Goal: Find specific page/section: Find specific page/section

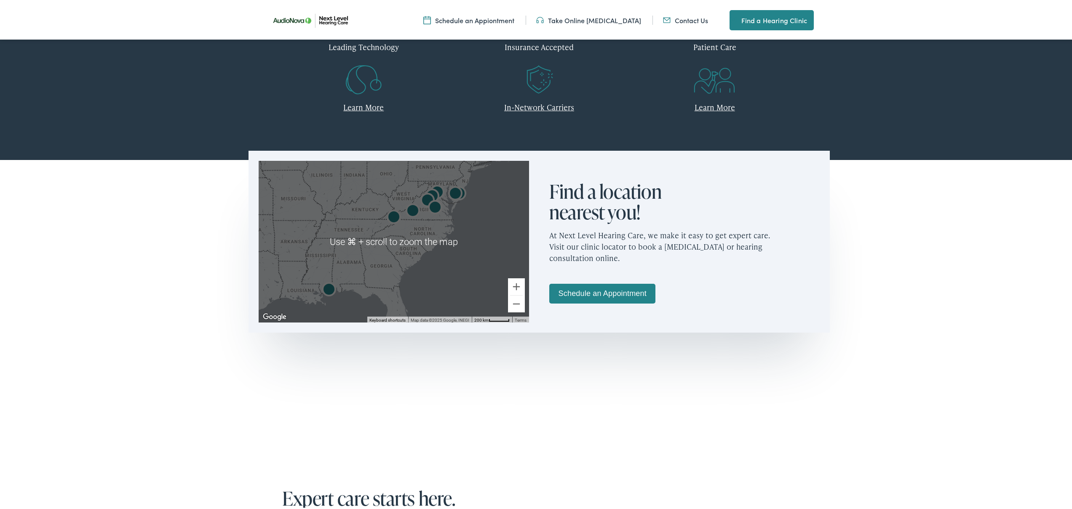
scroll to position [400, 0]
click at [501, 283] on div at bounding box center [394, 241] width 270 height 162
click at [517, 283] on button "Zoom in" at bounding box center [516, 285] width 17 height 17
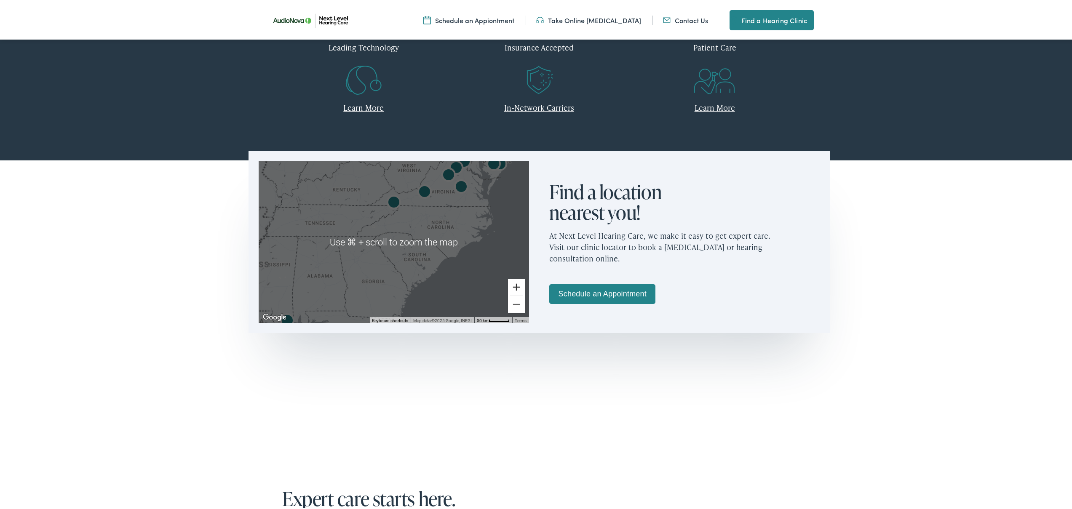
click at [517, 283] on button "Zoom in" at bounding box center [516, 285] width 17 height 17
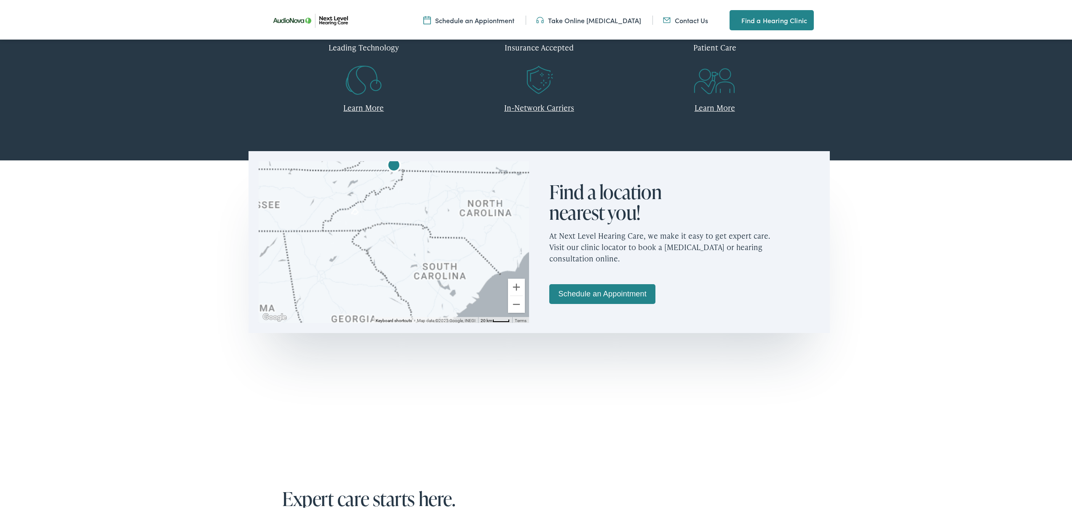
drag, startPoint x: 392, startPoint y: 278, endPoint x: 342, endPoint y: 296, distance: 53.3
click at [340, 298] on div at bounding box center [394, 241] width 270 height 162
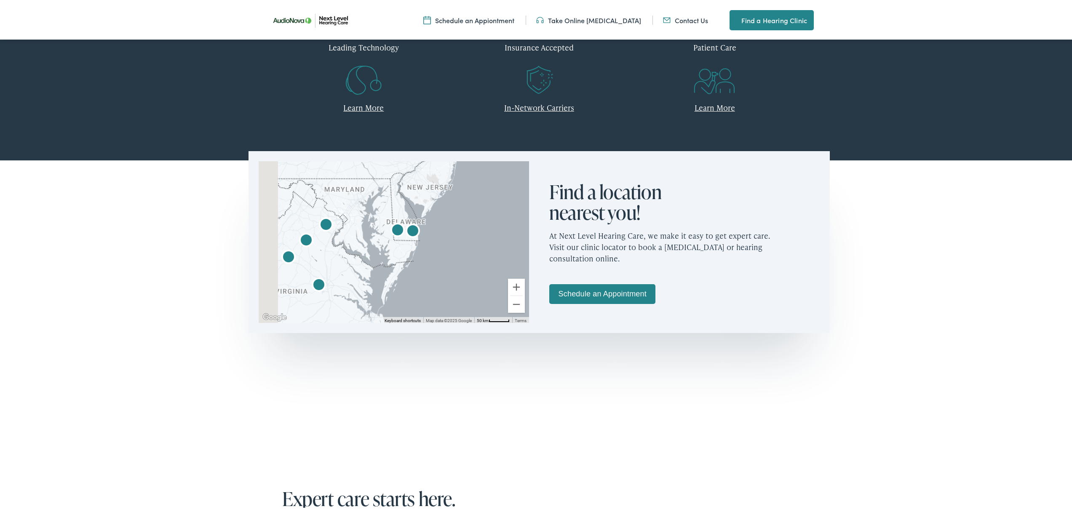
drag, startPoint x: 399, startPoint y: 261, endPoint x: 486, endPoint y: 221, distance: 96.3
click at [486, 221] on div at bounding box center [394, 241] width 270 height 162
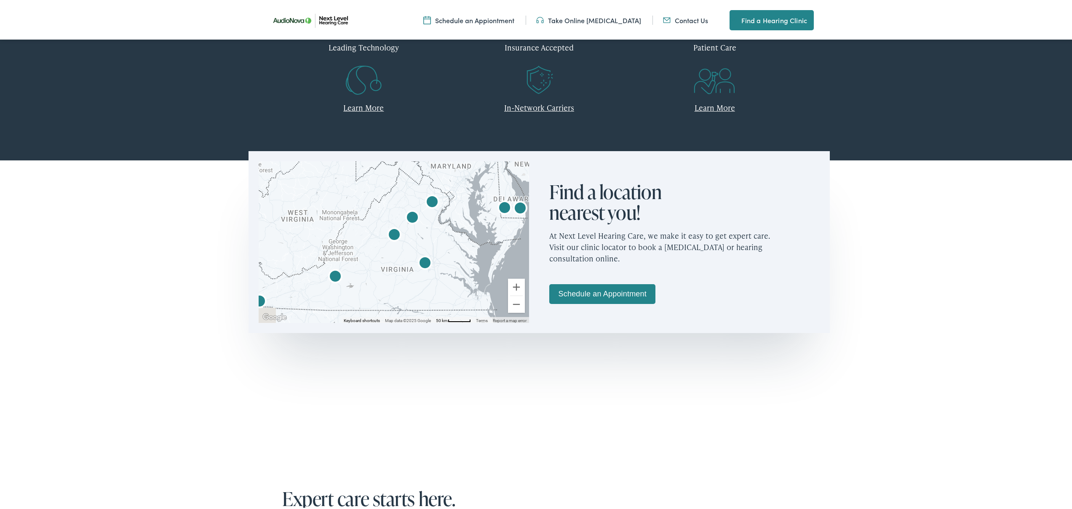
drag, startPoint x: 424, startPoint y: 244, endPoint x: 526, endPoint y: 224, distance: 103.7
click at [526, 224] on div "← Move left → Move right ↑ Move up ↓ Move down + Zoom in - Zoom out Home Jump l…" at bounding box center [393, 240] width 291 height 182
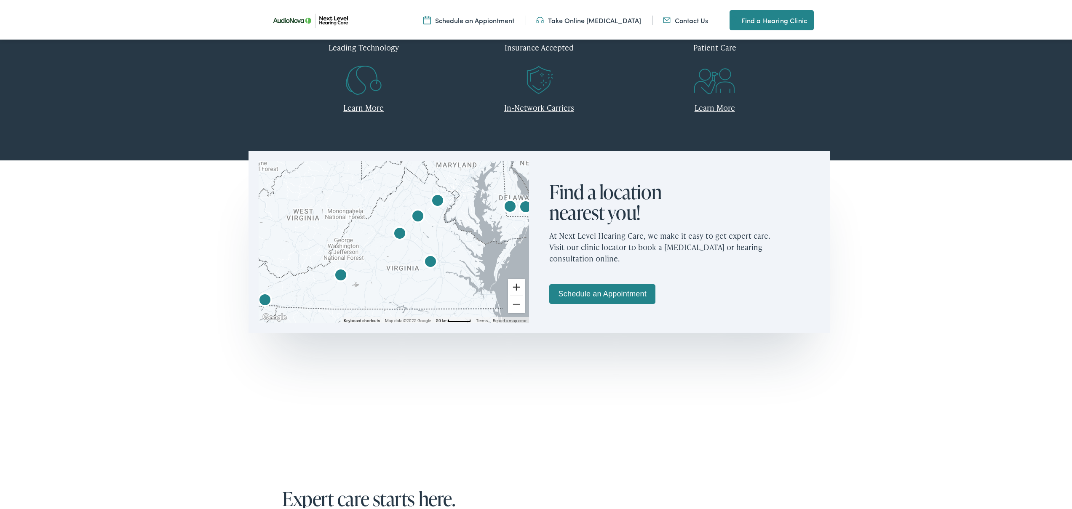
click at [515, 282] on button "Zoom in" at bounding box center [516, 285] width 17 height 17
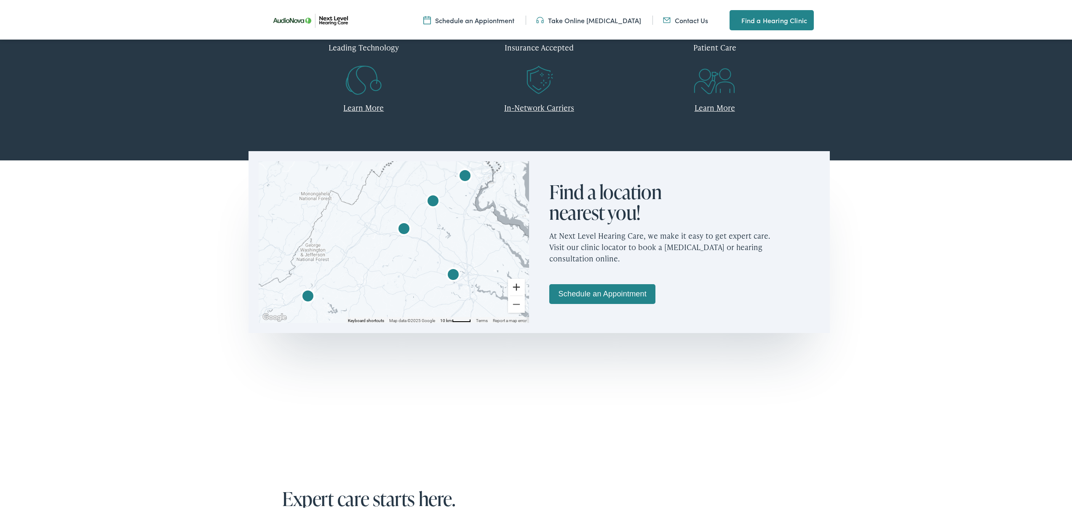
click at [515, 282] on button "Zoom in" at bounding box center [516, 285] width 17 height 17
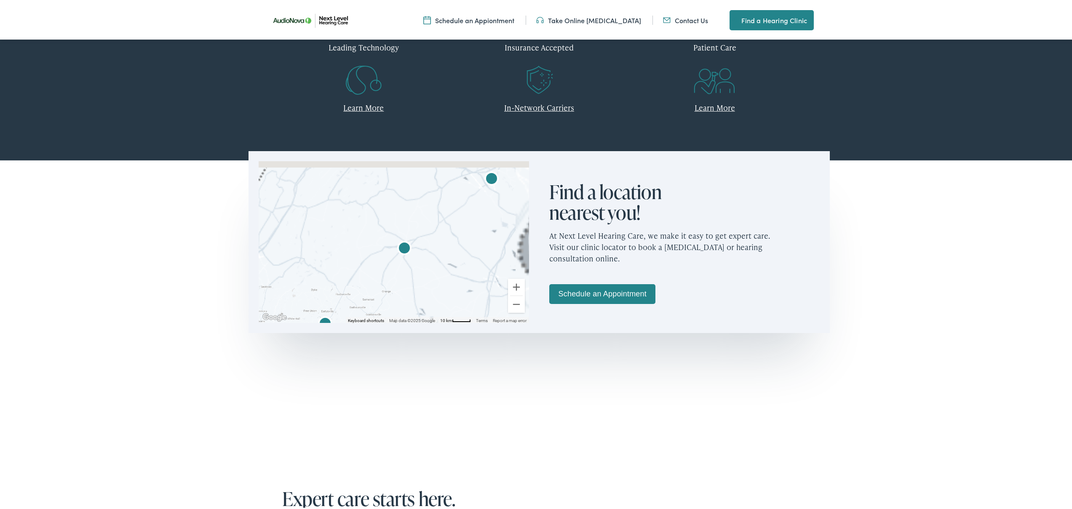
drag, startPoint x: 453, startPoint y: 237, endPoint x: 372, endPoint y: 320, distance: 116.1
click at [372, 320] on div "Use ⌘ + scroll to zoom the map Keyboard shortcuts Map Data Map data ©2025 Googl…" at bounding box center [394, 241] width 270 height 162
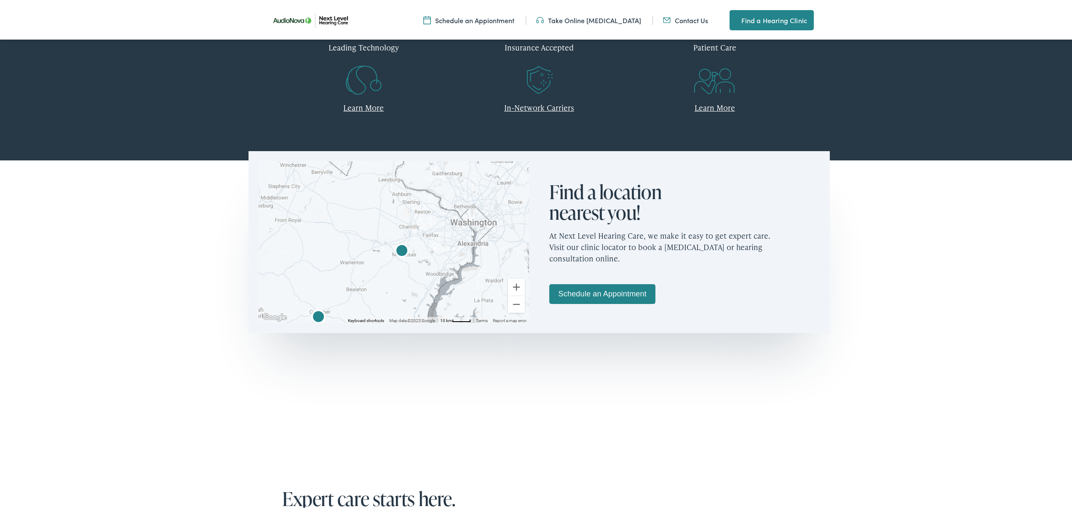
drag, startPoint x: 426, startPoint y: 246, endPoint x: 432, endPoint y: 233, distance: 14.7
click at [432, 232] on div at bounding box center [394, 241] width 270 height 162
click at [508, 283] on button "Zoom in" at bounding box center [516, 285] width 17 height 17
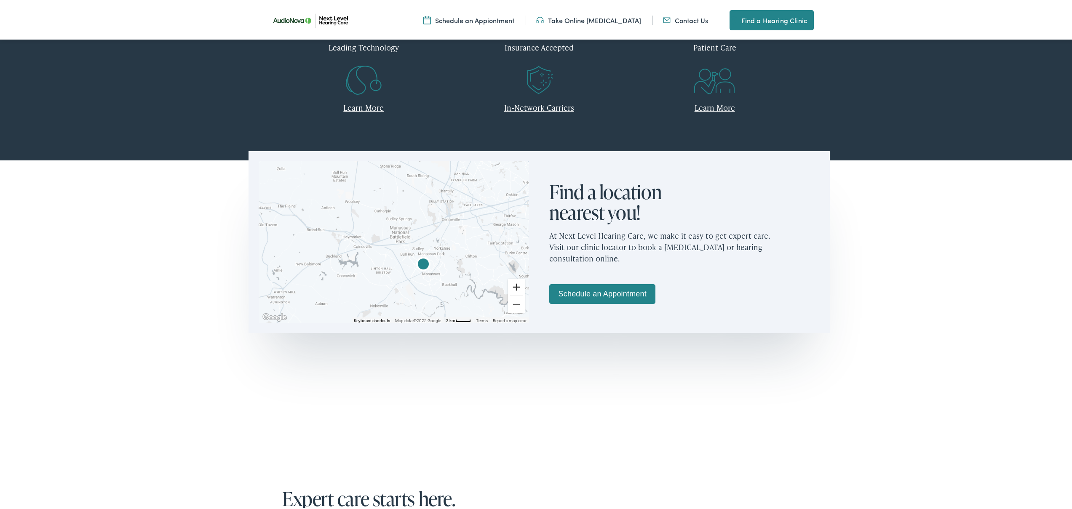
click at [508, 283] on button "Zoom in" at bounding box center [516, 285] width 17 height 17
drag, startPoint x: 444, startPoint y: 289, endPoint x: 423, endPoint y: 252, distance: 43.0
click at [422, 251] on div at bounding box center [394, 241] width 270 height 162
click at [519, 287] on button "Zoom in" at bounding box center [516, 285] width 17 height 17
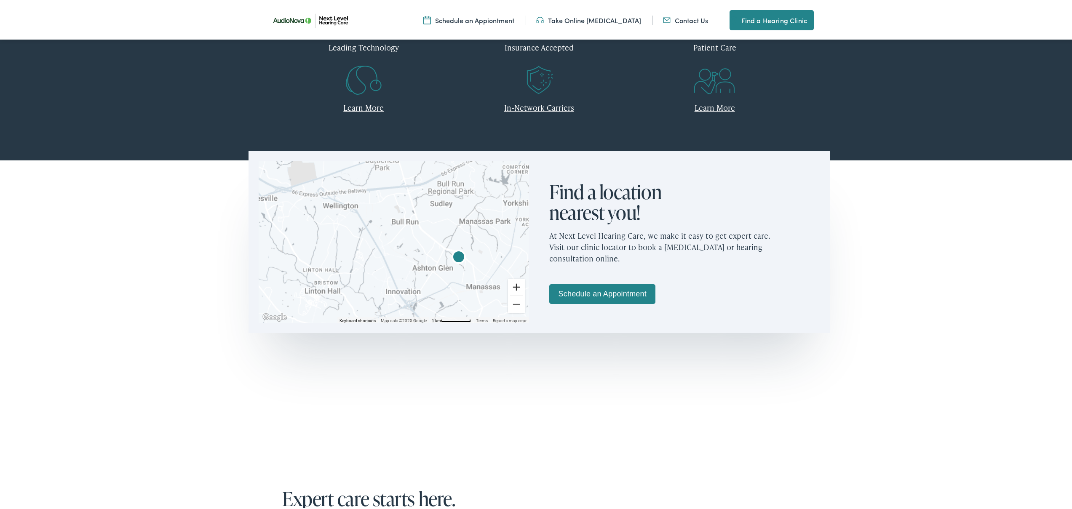
click at [519, 287] on button "Zoom in" at bounding box center [516, 285] width 17 height 17
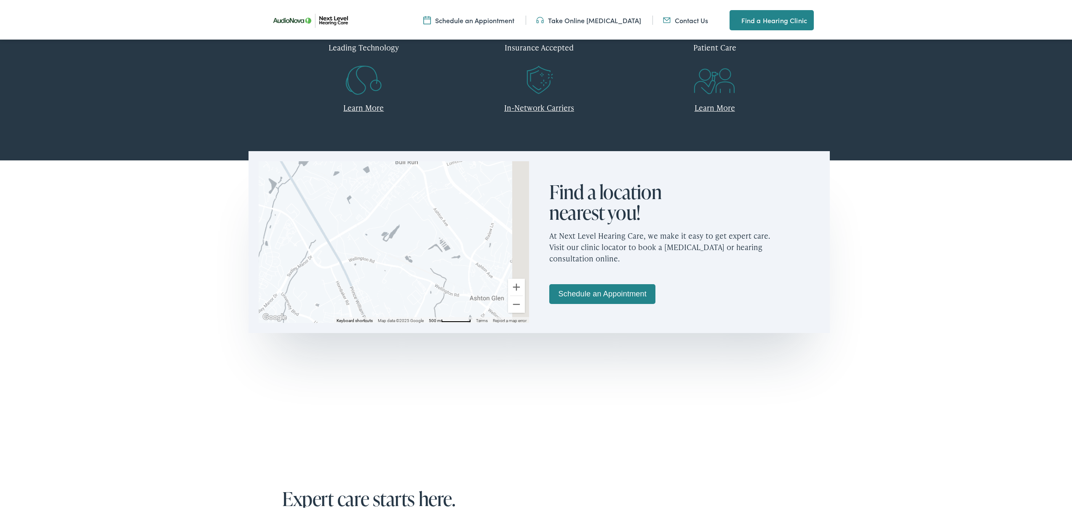
drag, startPoint x: 460, startPoint y: 273, endPoint x: 360, endPoint y: 217, distance: 114.4
click at [360, 217] on div at bounding box center [394, 241] width 270 height 162
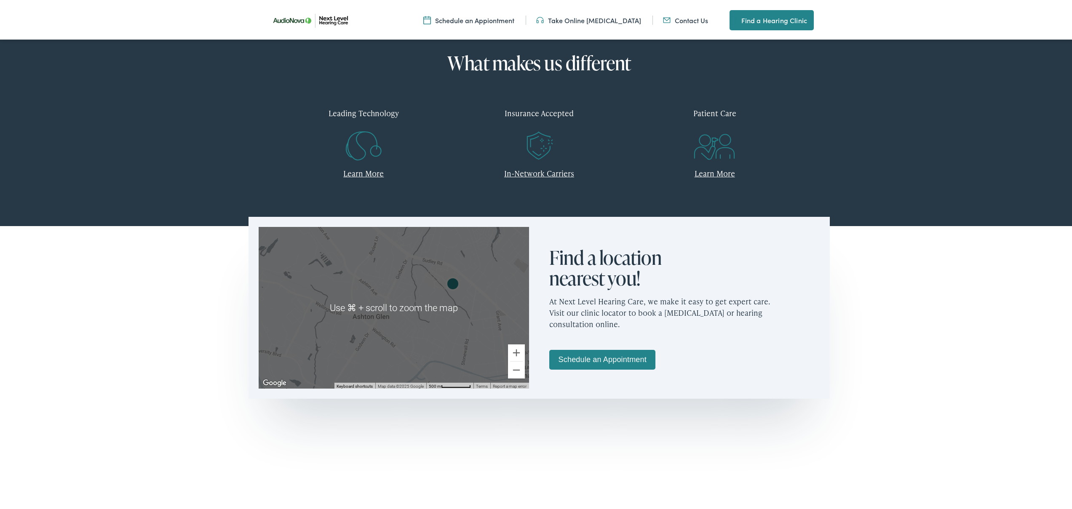
scroll to position [329, 0]
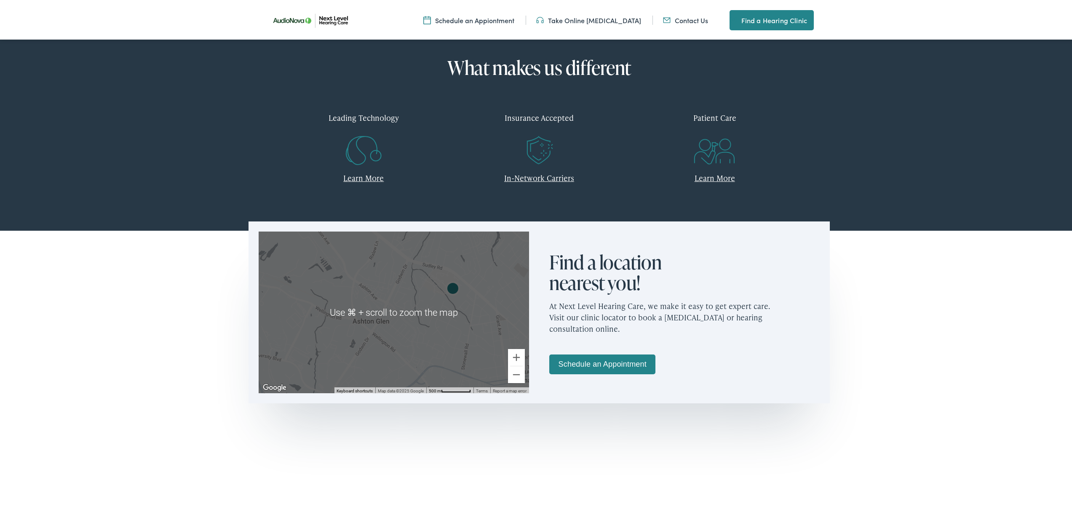
click at [450, 287] on img "AudioNova" at bounding box center [453, 288] width 20 height 20
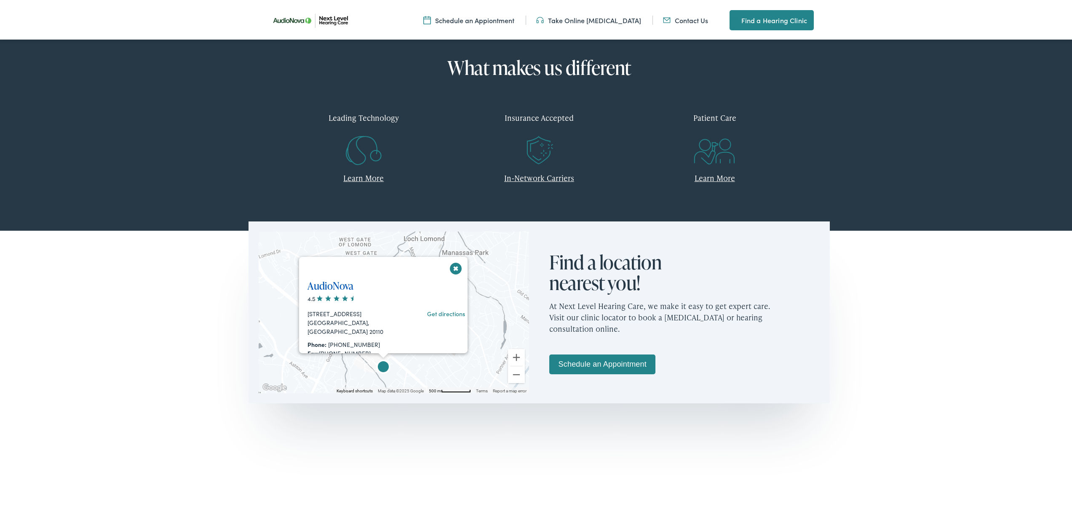
click at [345, 288] on link "AudioNova" at bounding box center [330, 284] width 46 height 14
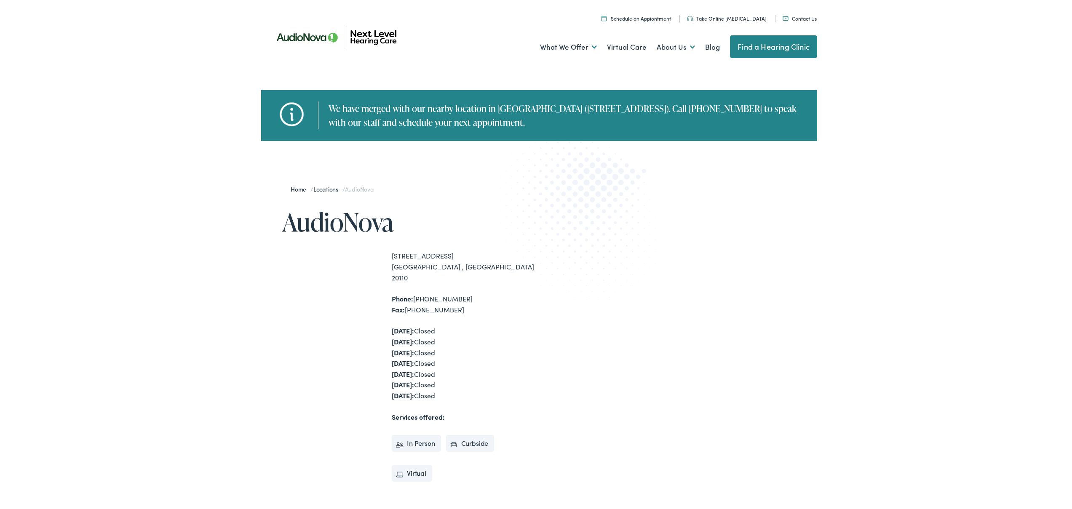
click at [347, 225] on h1 "AudioNova" at bounding box center [410, 220] width 257 height 28
copy div "AudioNova"
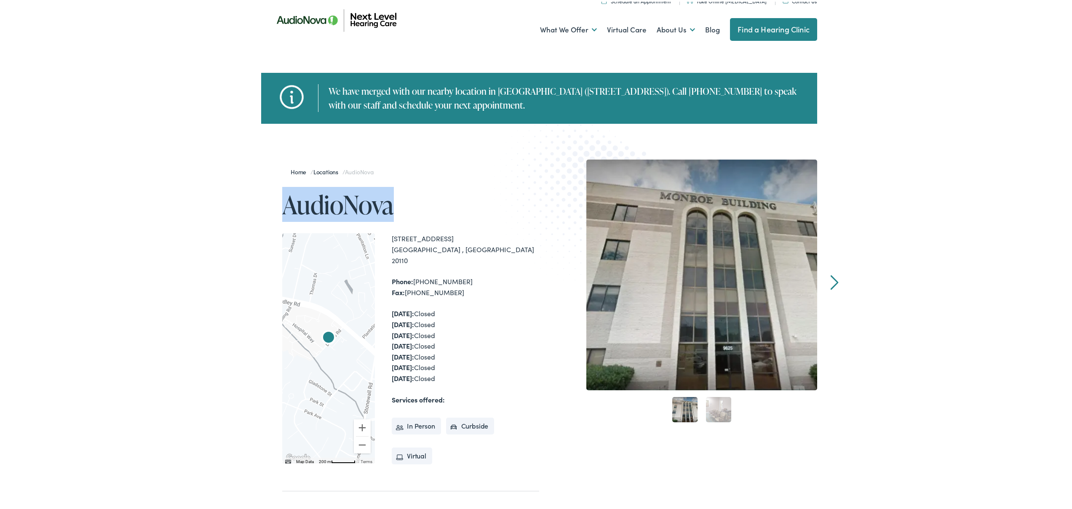
scroll to position [33, 0]
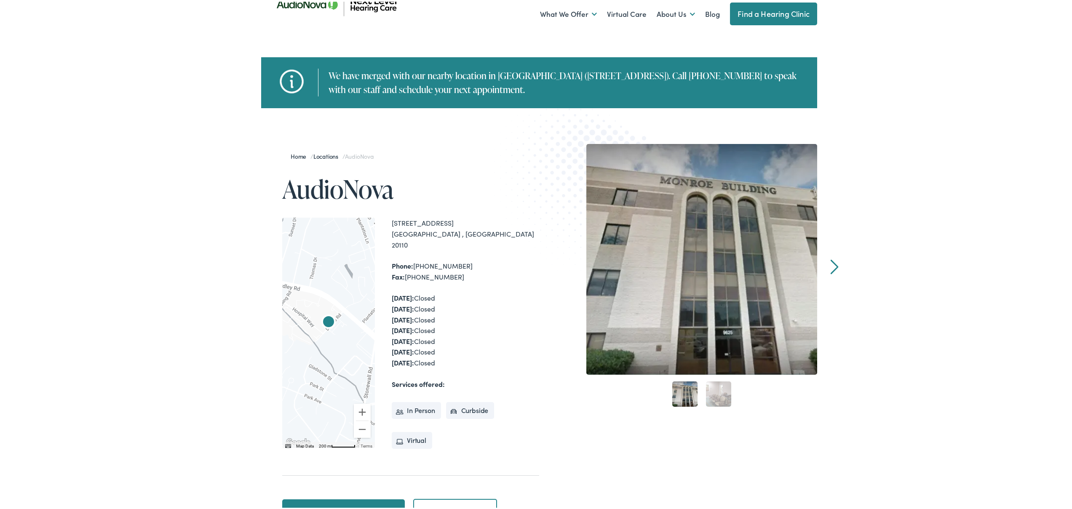
click at [414, 232] on div "9625 Surveyor Court, Suite 120 Manassas , VA 20110" at bounding box center [465, 232] width 147 height 32
click at [416, 232] on div "9625 Surveyor Court, Suite 120 Manassas , VA 20110" at bounding box center [465, 232] width 147 height 32
click at [445, 232] on div "9625 Surveyor Court, Suite 120 Manassas , VA 20110" at bounding box center [465, 232] width 147 height 32
drag, startPoint x: 456, startPoint y: 232, endPoint x: 376, endPoint y: 220, distance: 81.3
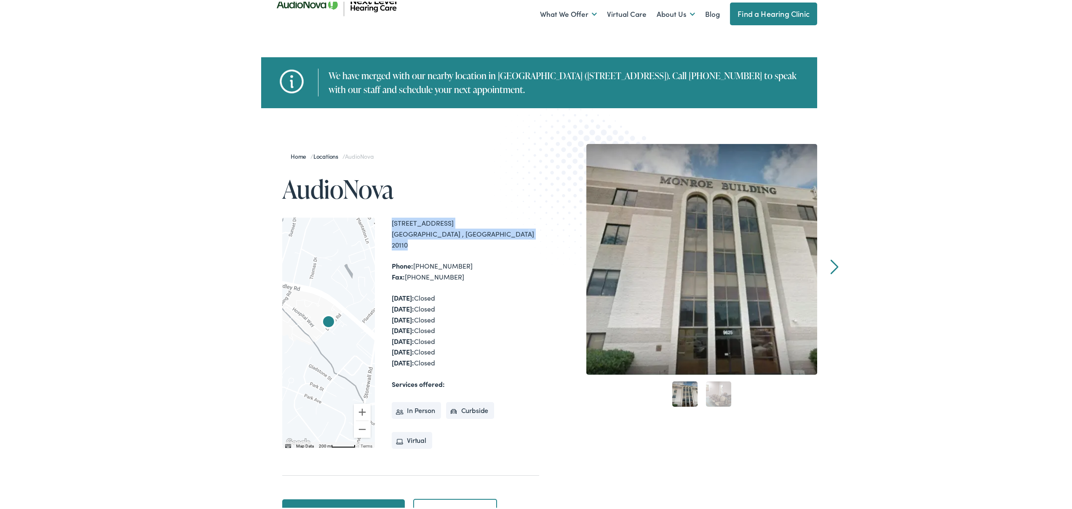
click at [376, 220] on div "← Move left → Move right ↑ Move up ↓ Move down + Zoom in - Zoom out Home Jump l…" at bounding box center [410, 331] width 257 height 230
copy div "← Move left → Move right ↑ Move up ↓ Move down + Zoom in - Zoom out Home Jump l…"
